Goal: Task Accomplishment & Management: Use online tool/utility

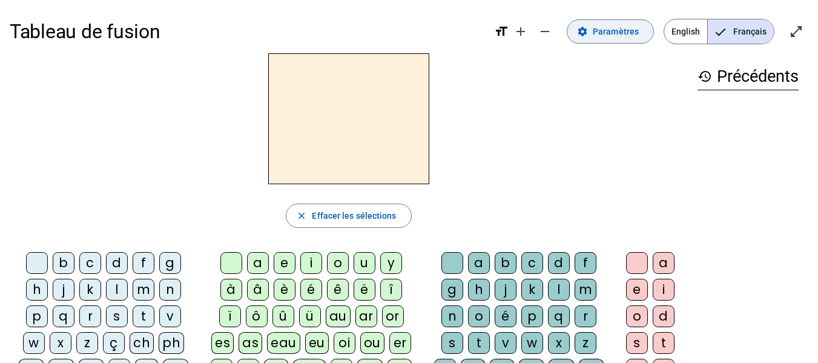
click at [595, 35] on span at bounding box center [610, 31] width 86 height 29
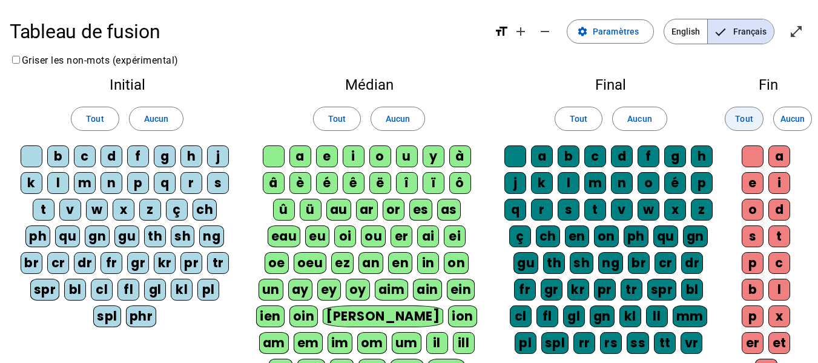
click at [755, 121] on span at bounding box center [745, 118] width 38 height 29
click at [582, 110] on span at bounding box center [578, 118] width 47 height 29
click at [318, 116] on span at bounding box center [337, 118] width 47 height 29
click at [95, 125] on span "Tout" at bounding box center [95, 118] width 18 height 15
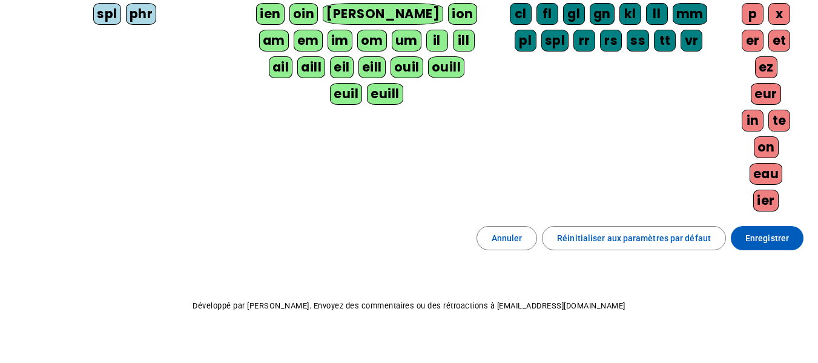
scroll to position [317, 0]
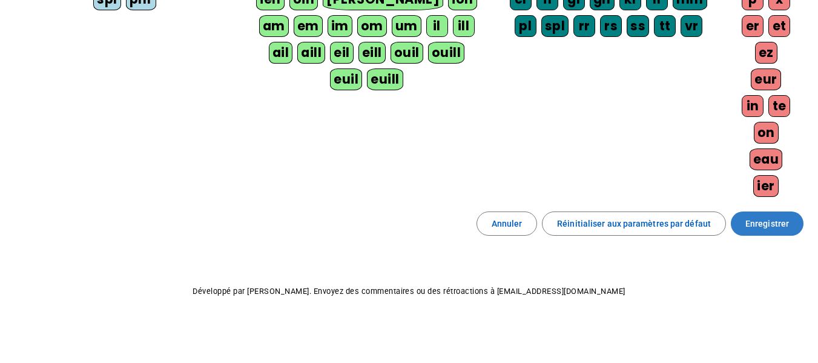
click at [757, 227] on span "Enregistrer" at bounding box center [768, 223] width 44 height 15
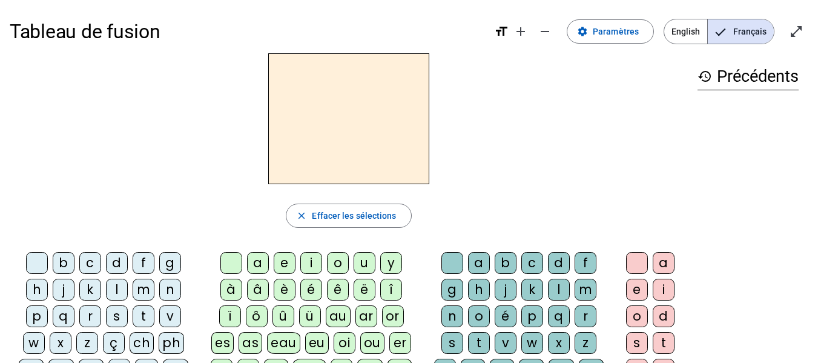
click at [147, 315] on div "t" at bounding box center [144, 316] width 22 height 22
click at [260, 265] on div "a" at bounding box center [258, 263] width 22 height 22
click at [282, 268] on div "e" at bounding box center [285, 263] width 22 height 22
click at [112, 262] on div "d" at bounding box center [117, 263] width 22 height 22
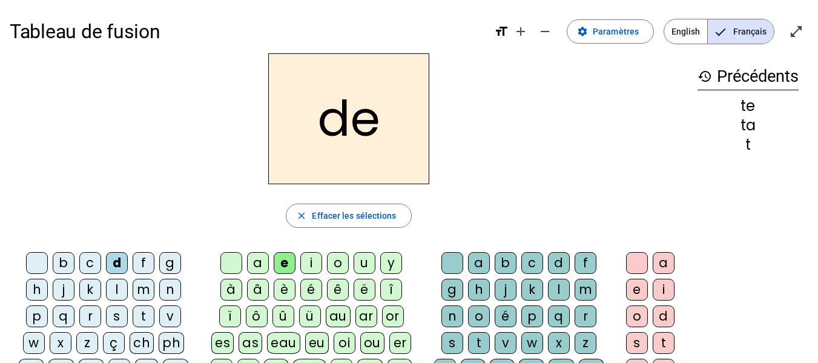
click at [141, 295] on div "m" at bounding box center [144, 290] width 22 height 22
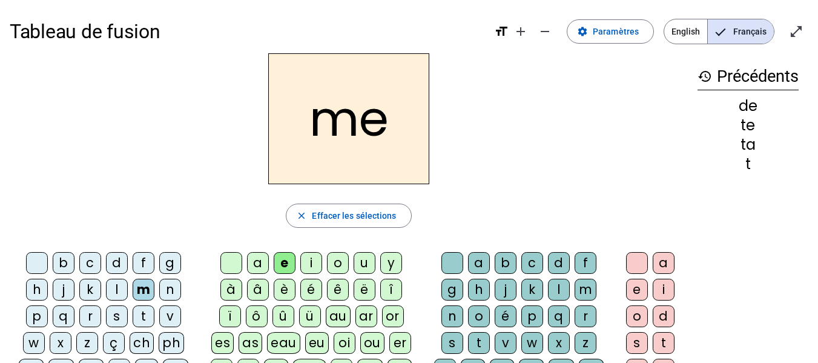
click at [256, 269] on div "a" at bounding box center [258, 263] width 22 height 22
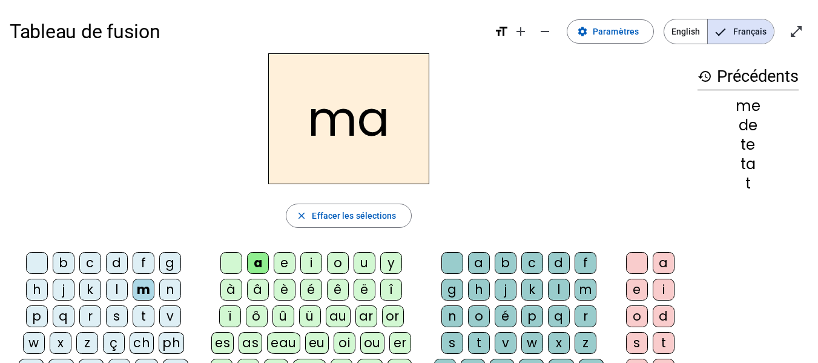
click at [563, 286] on div "l" at bounding box center [559, 290] width 22 height 22
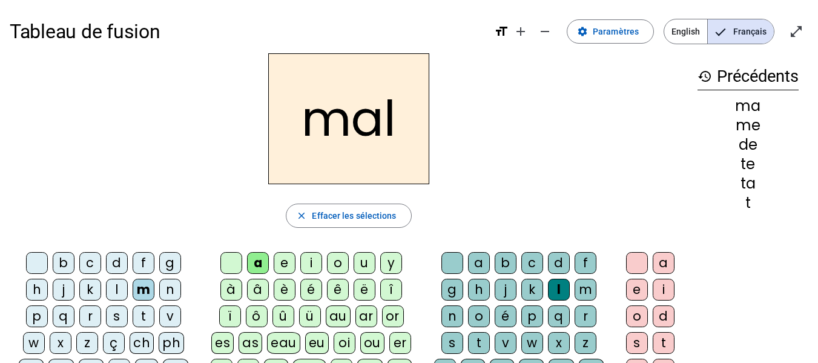
click at [78, 261] on letter-bubble "b" at bounding box center [66, 265] width 27 height 27
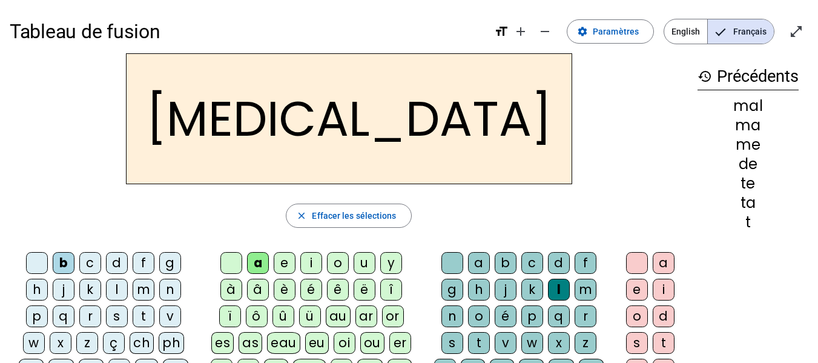
click at [534, 262] on div "c" at bounding box center [532, 263] width 22 height 22
